Goal: Information Seeking & Learning: Learn about a topic

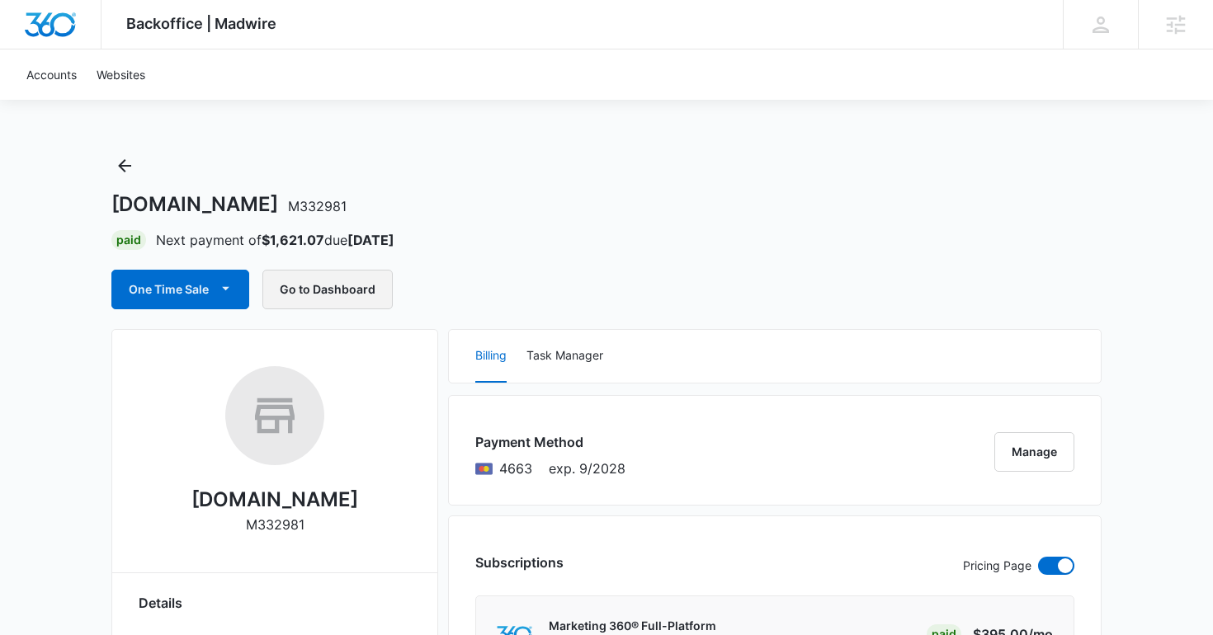
click at [345, 295] on button "Go to Dashboard" at bounding box center [327, 290] width 130 height 40
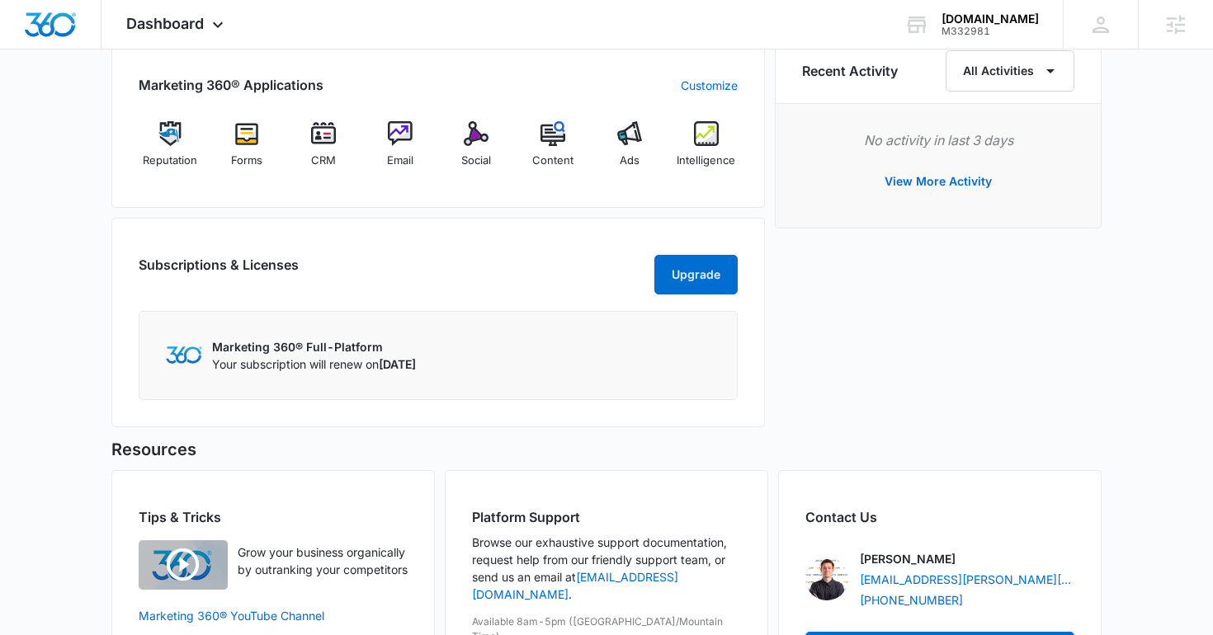
scroll to position [1007, 0]
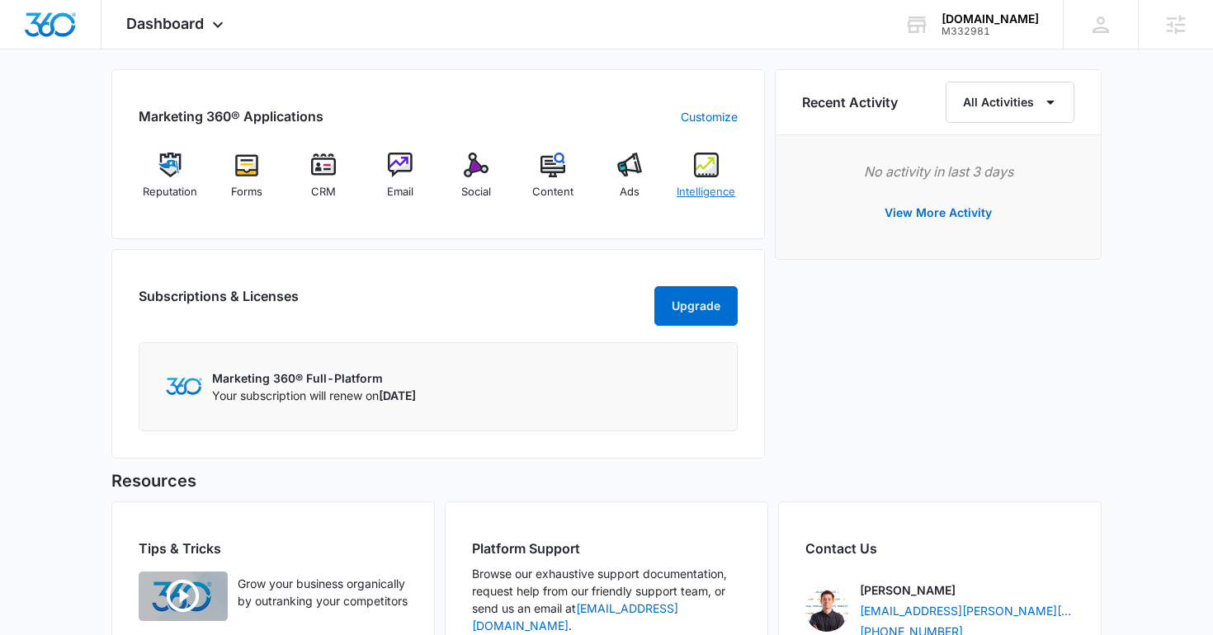
click at [694, 189] on span "Intelligence" at bounding box center [706, 192] width 59 height 17
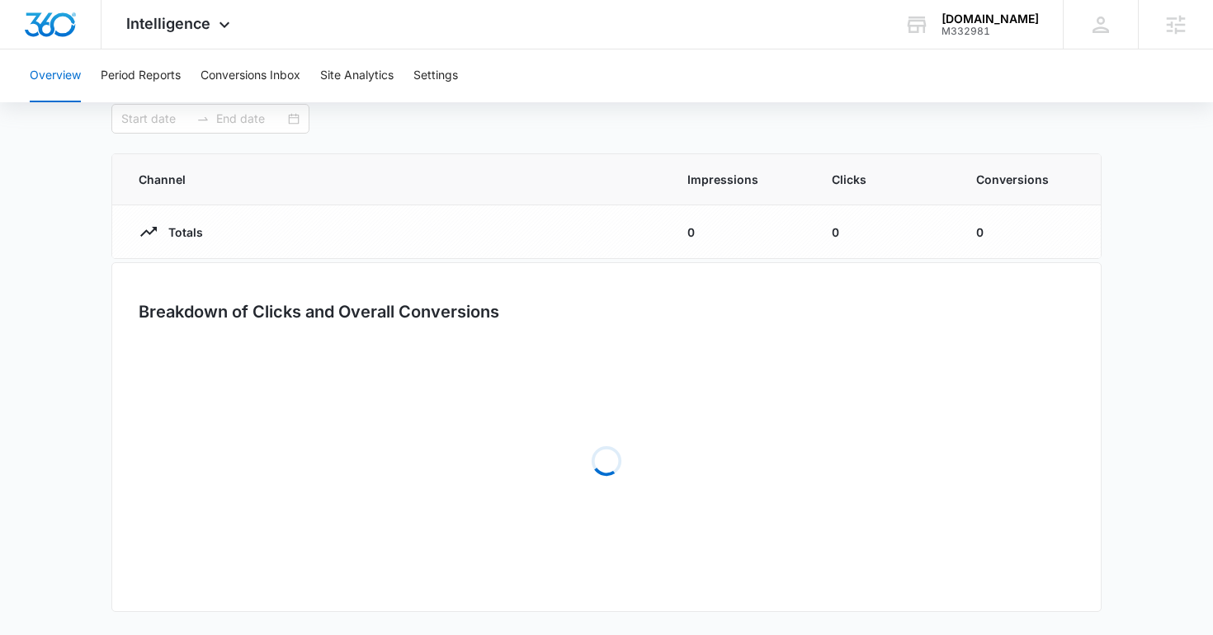
type input "07/11/2025"
type input "08/10/2025"
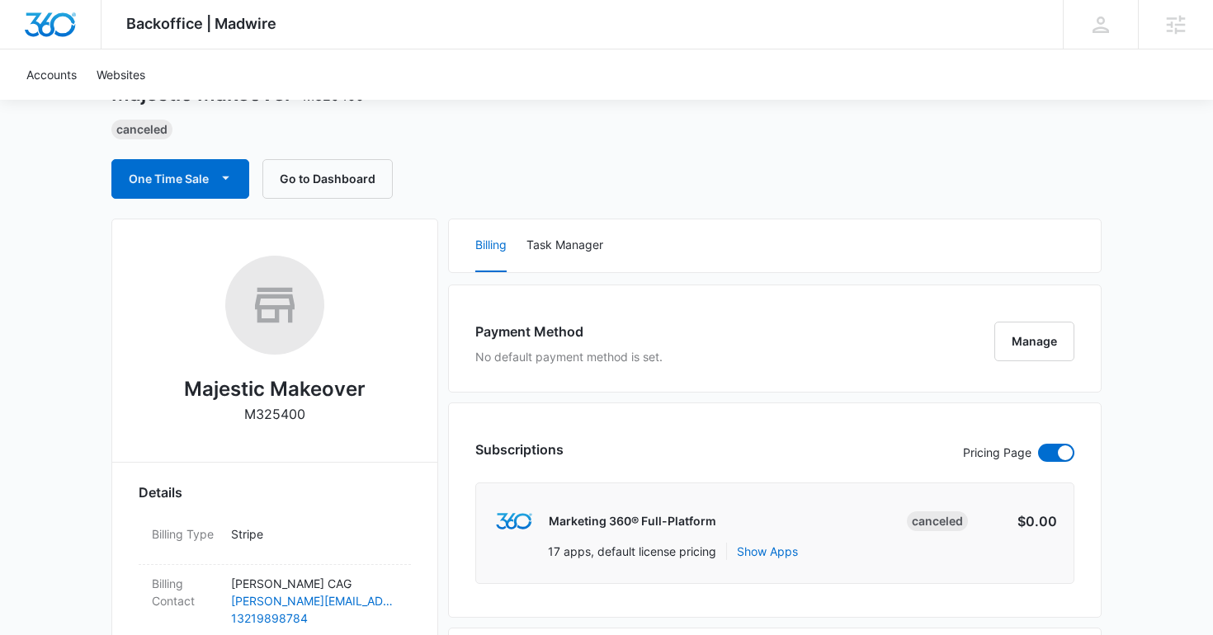
scroll to position [134, 0]
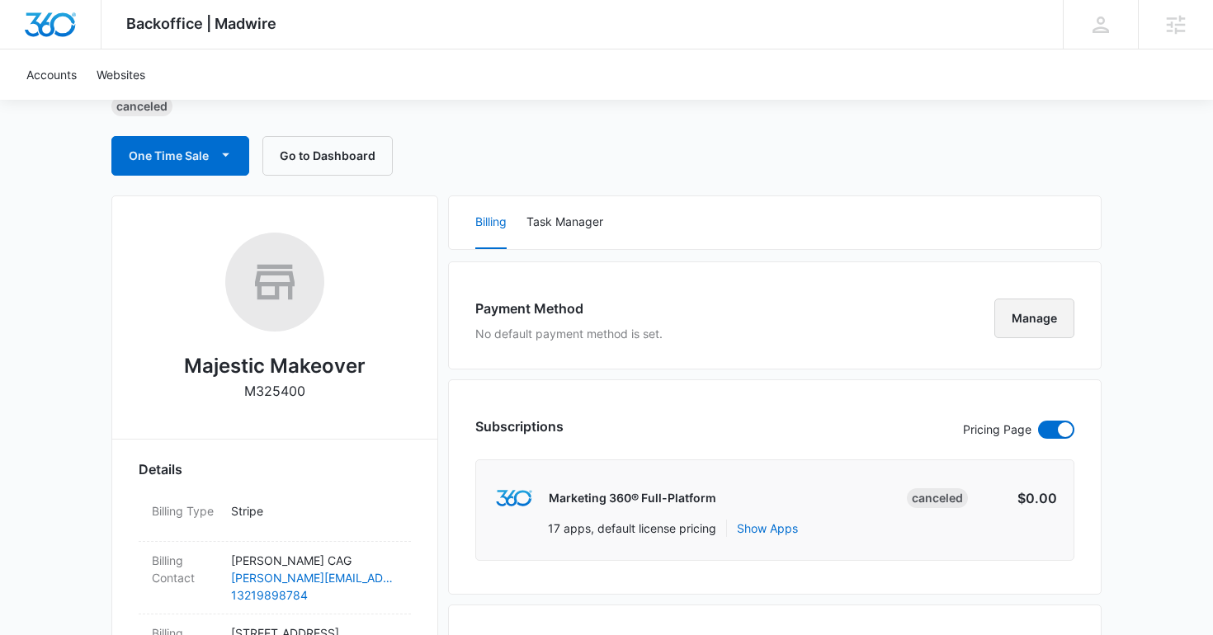
click at [1014, 311] on button "Manage" at bounding box center [1034, 319] width 80 height 40
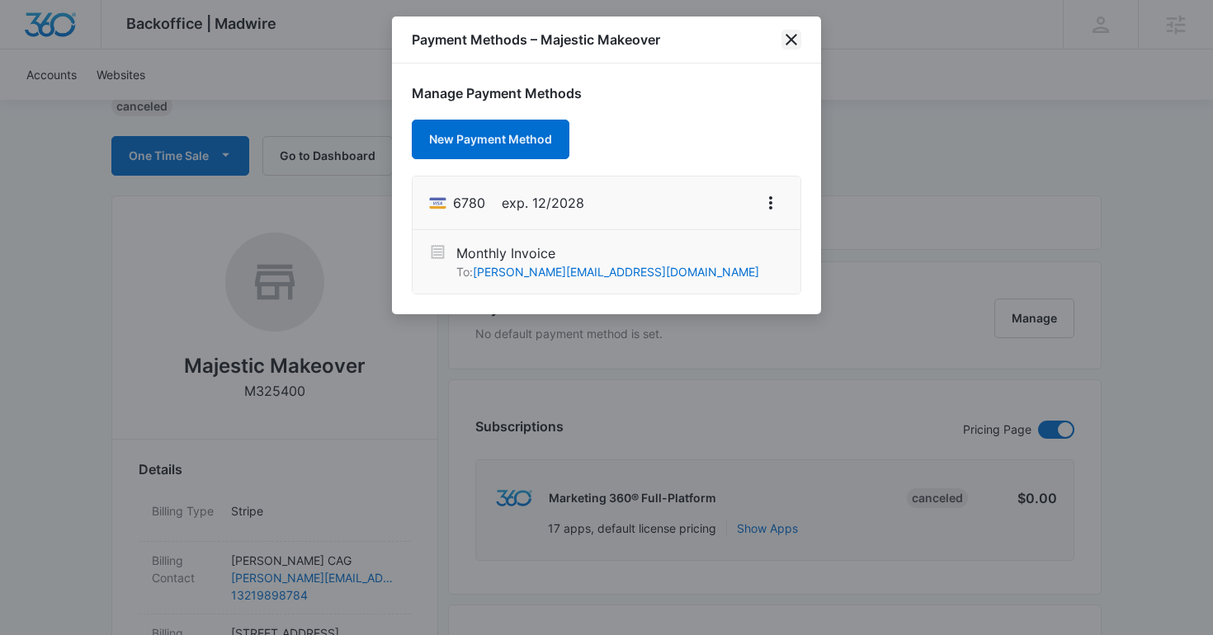
click at [793, 47] on icon "close" at bounding box center [791, 40] width 20 height 20
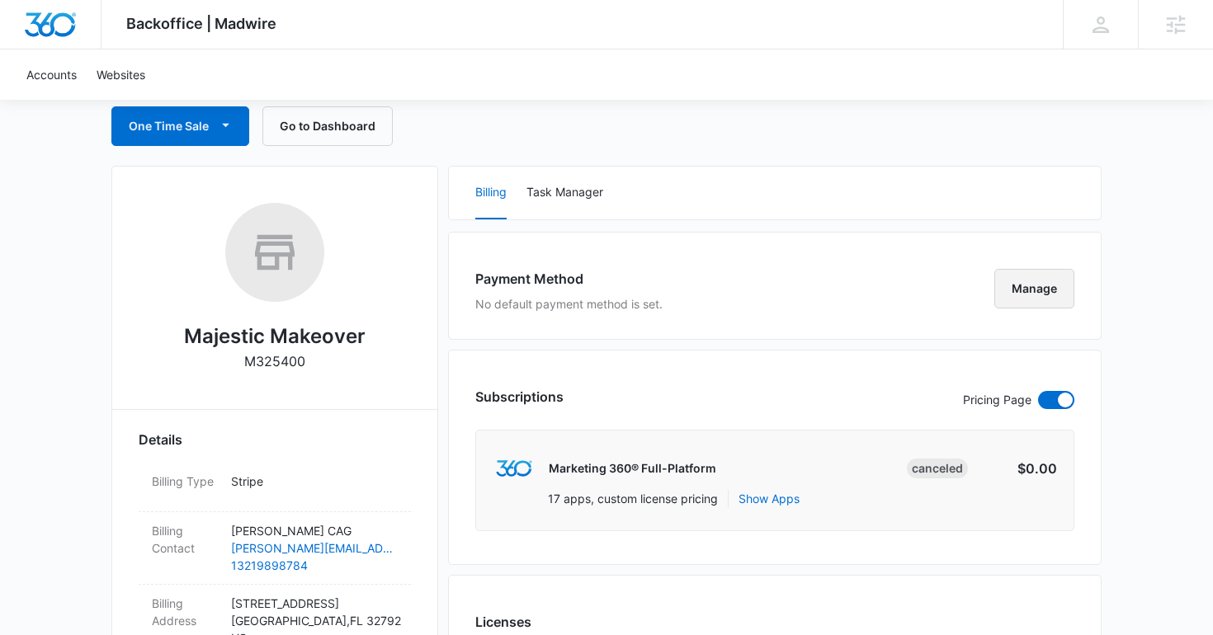
scroll to position [0, 0]
